Goal: Transaction & Acquisition: Subscribe to service/newsletter

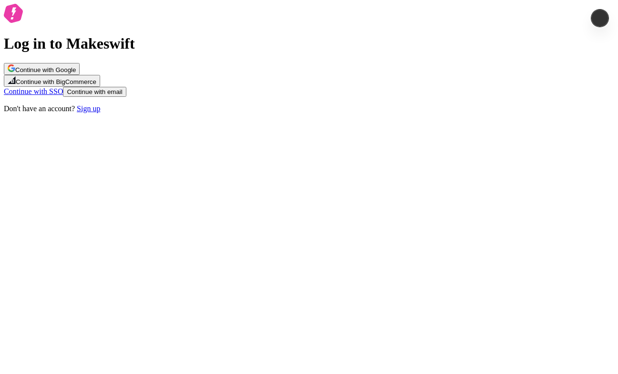
click at [343, 113] on p "Don't have an account? Sign up" at bounding box center [309, 108] width 610 height 9
click at [100, 113] on link "Sign up" at bounding box center [88, 108] width 23 height 8
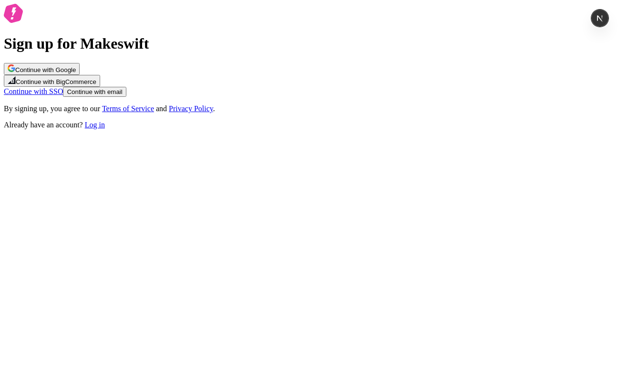
click at [126, 97] on button "Continue with email" at bounding box center [94, 92] width 63 height 10
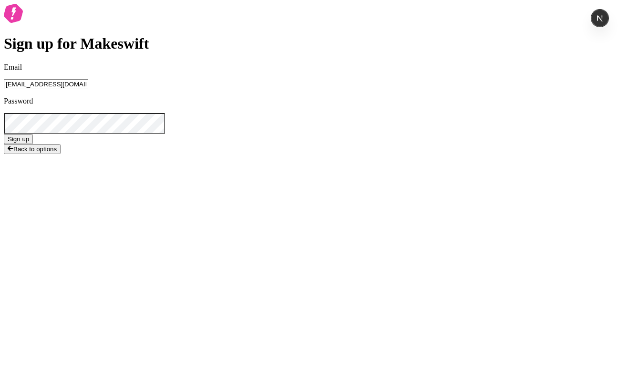
type input "[EMAIL_ADDRESS][DOMAIN_NAME]"
click at [4, 134] on button "Sign up" at bounding box center [18, 139] width 29 height 10
